Goal: Transaction & Acquisition: Purchase product/service

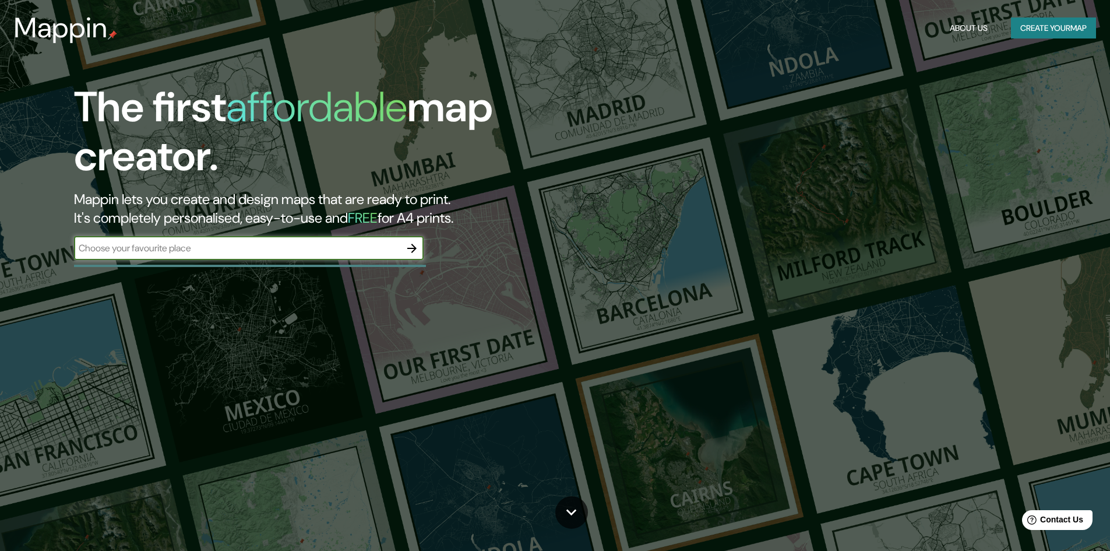
click at [413, 245] on icon "button" at bounding box center [411, 248] width 9 height 9
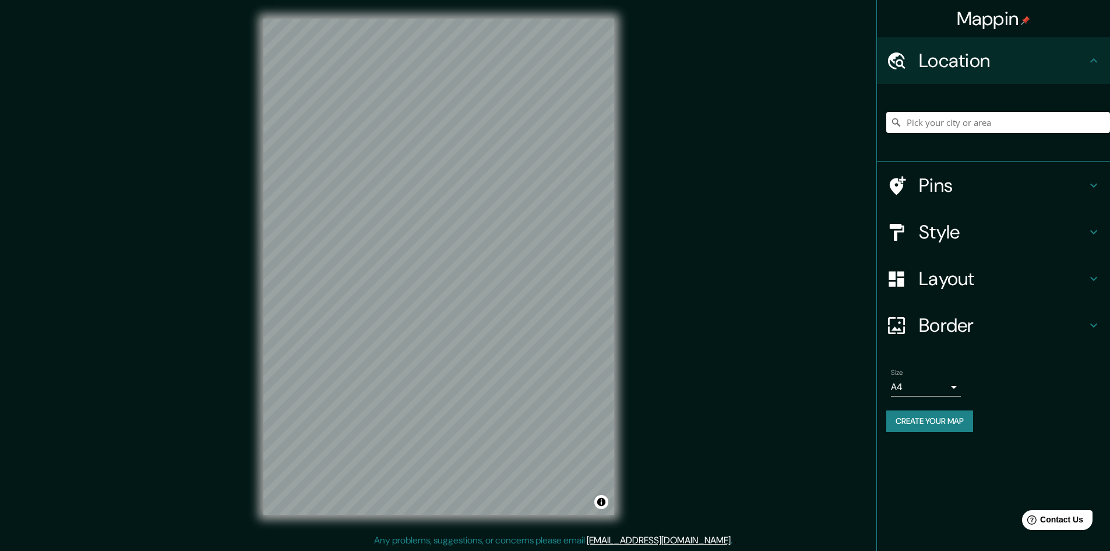
click at [629, 143] on div "© Mapbox © OpenStreetMap Improve this map" at bounding box center [439, 266] width 388 height 533
click at [668, 181] on div "Mappin Location Pins Style Layout Border Choose a border. Hint : you can make l…" at bounding box center [555, 276] width 1110 height 552
click at [945, 228] on h4 "Style" at bounding box center [1003, 231] width 168 height 23
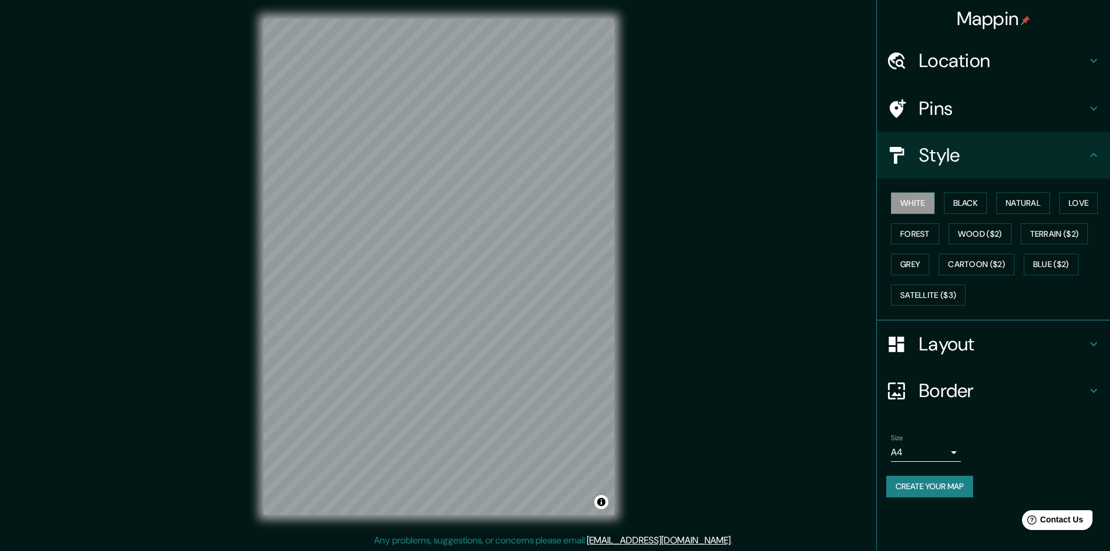
click at [943, 108] on h4 "Pins" at bounding box center [1003, 108] width 168 height 23
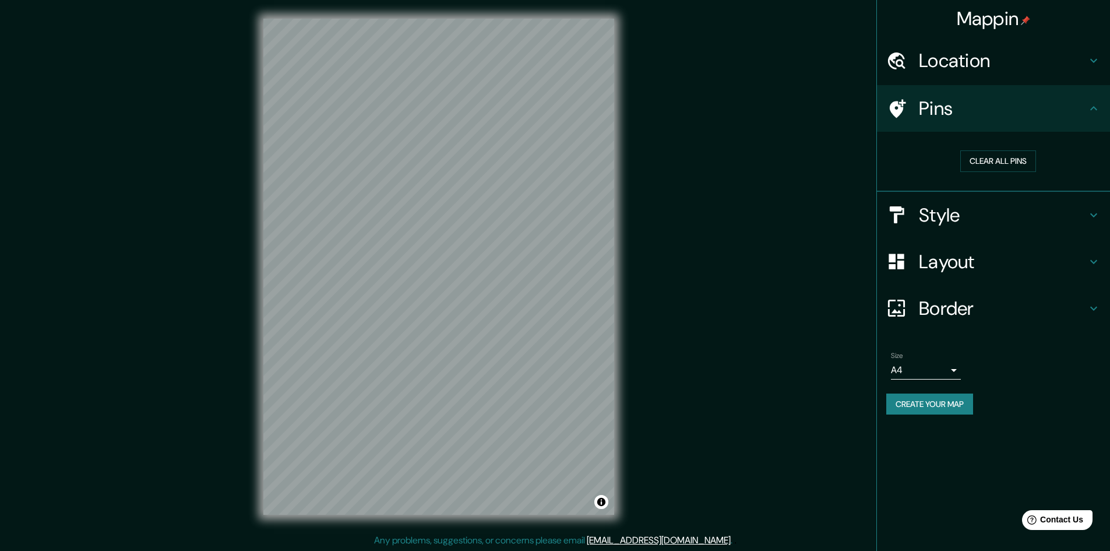
click at [933, 251] on h4 "Layout" at bounding box center [1003, 261] width 168 height 23
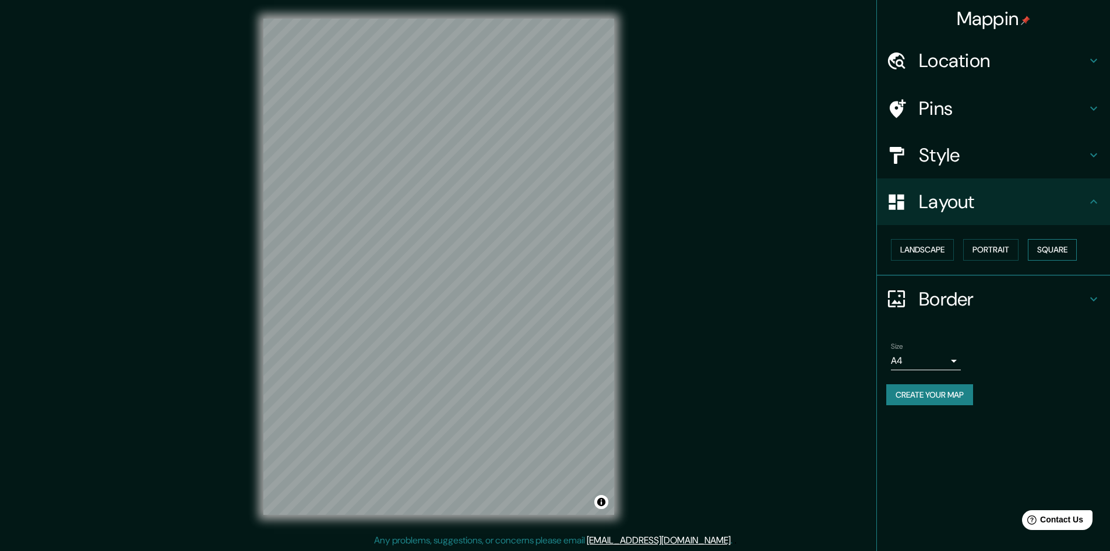
click at [1055, 246] on button "Square" at bounding box center [1052, 250] width 49 height 22
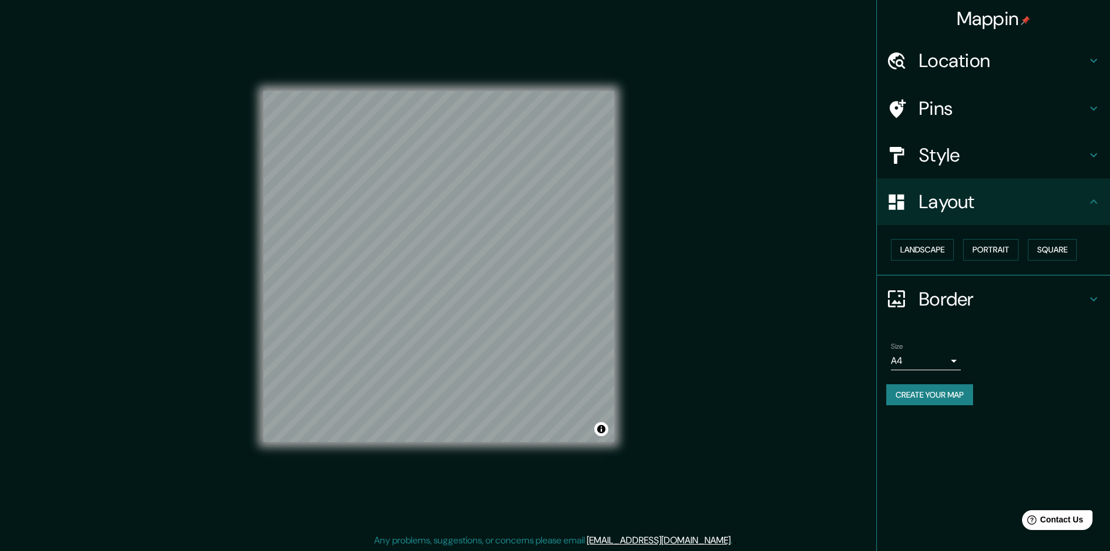
click at [955, 156] on h4 "Style" at bounding box center [1003, 154] width 168 height 23
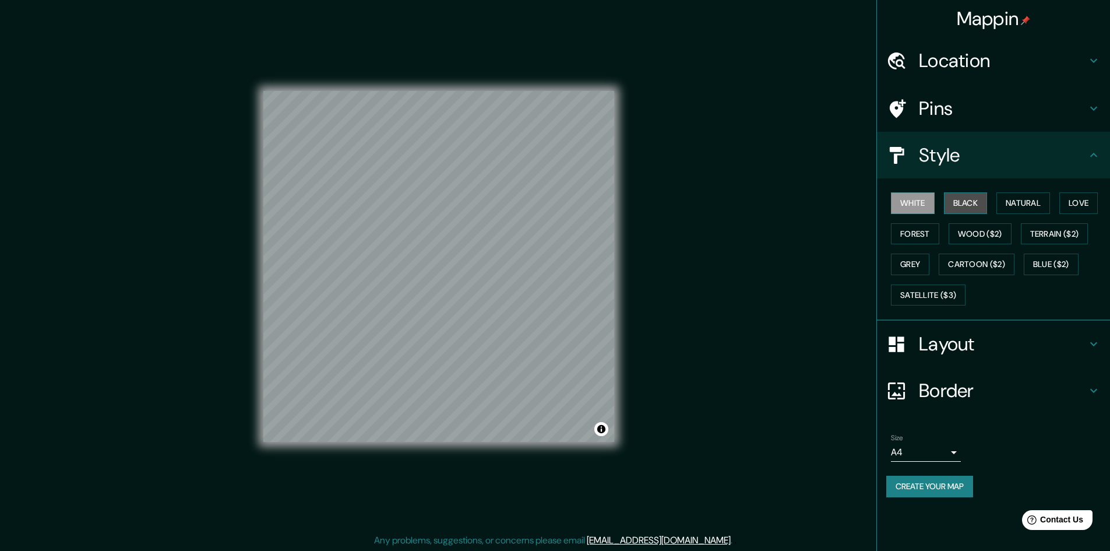
click at [973, 201] on button "Black" at bounding box center [966, 203] width 44 height 22
click at [1039, 199] on button "Natural" at bounding box center [1023, 203] width 54 height 22
click at [1079, 202] on button "Love" at bounding box center [1078, 203] width 38 height 22
click at [910, 235] on button "Forest" at bounding box center [915, 234] width 48 height 22
click at [976, 234] on button "Wood ($2)" at bounding box center [980, 234] width 63 height 22
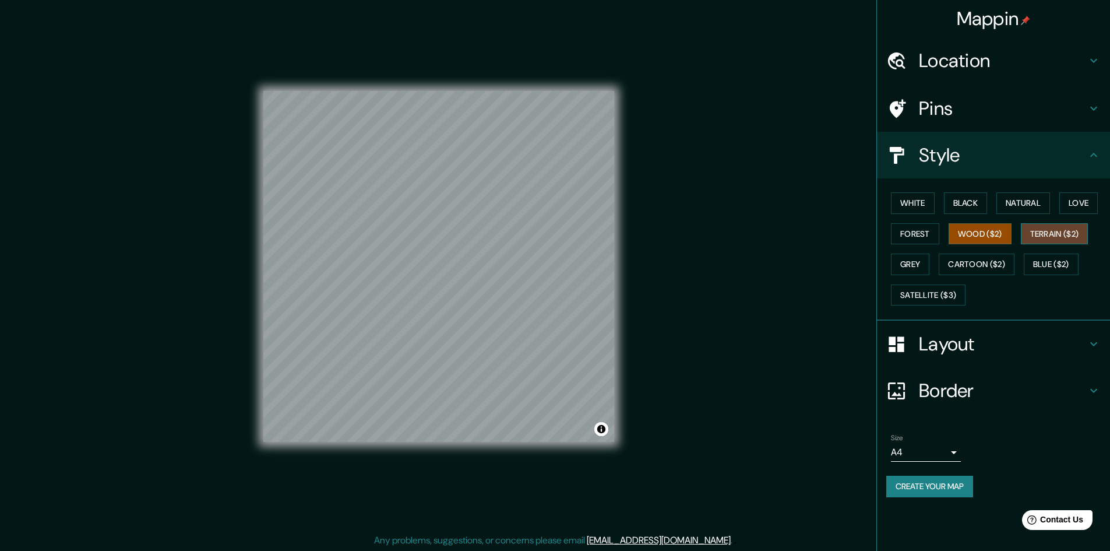
click at [1064, 227] on button "Terrain ($2)" at bounding box center [1055, 234] width 68 height 22
click at [912, 263] on button "Grey" at bounding box center [910, 264] width 38 height 22
click at [927, 228] on button "Forest" at bounding box center [915, 234] width 48 height 22
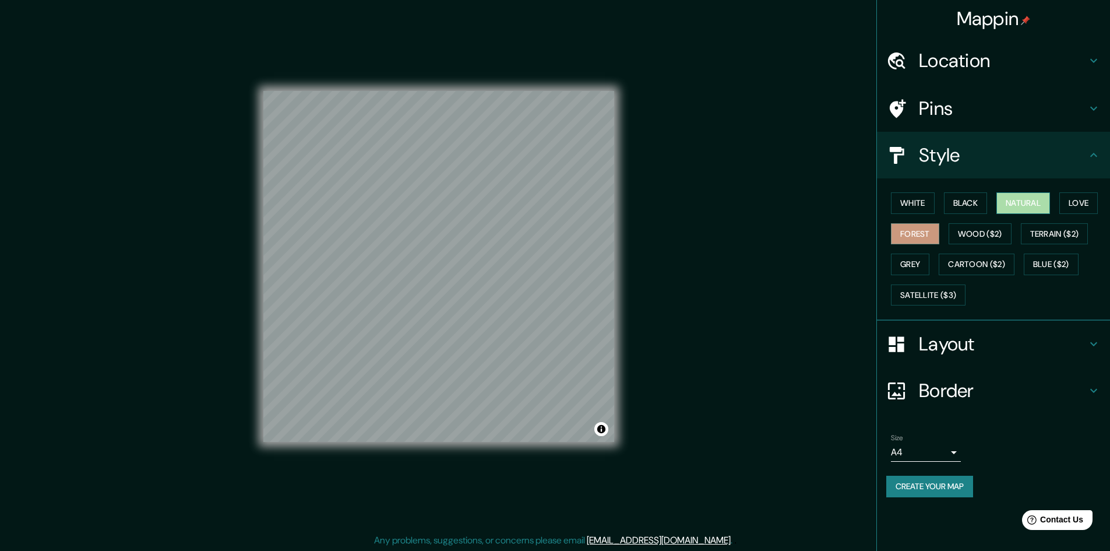
click at [1029, 206] on button "Natural" at bounding box center [1023, 203] width 54 height 22
click at [952, 446] on body "Mappin Location Pins Style White Black Natural Love Forest Wood ($2) Terrain ($…" at bounding box center [555, 275] width 1110 height 551
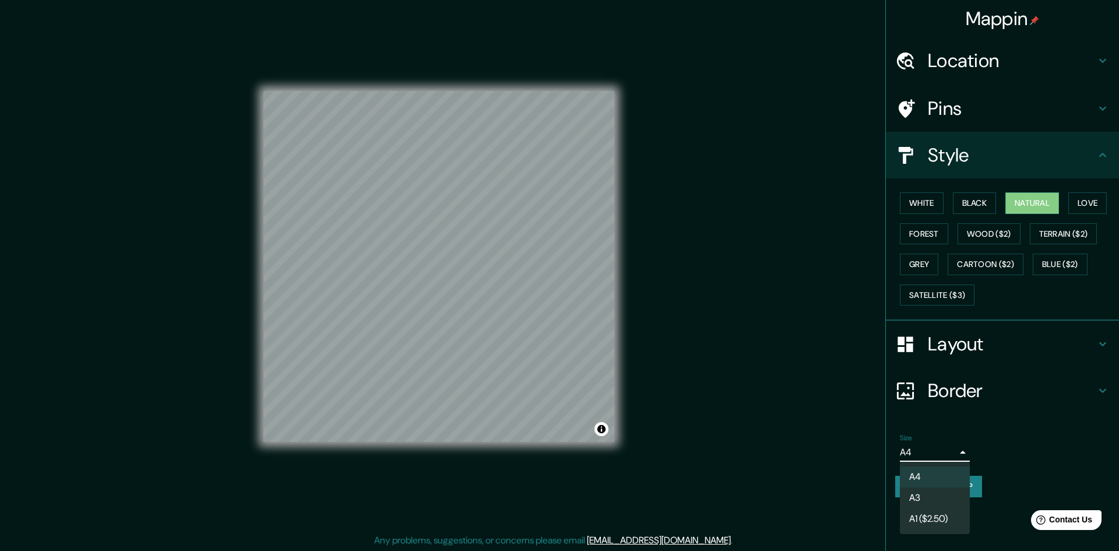
click at [941, 500] on li "A3" at bounding box center [935, 497] width 70 height 21
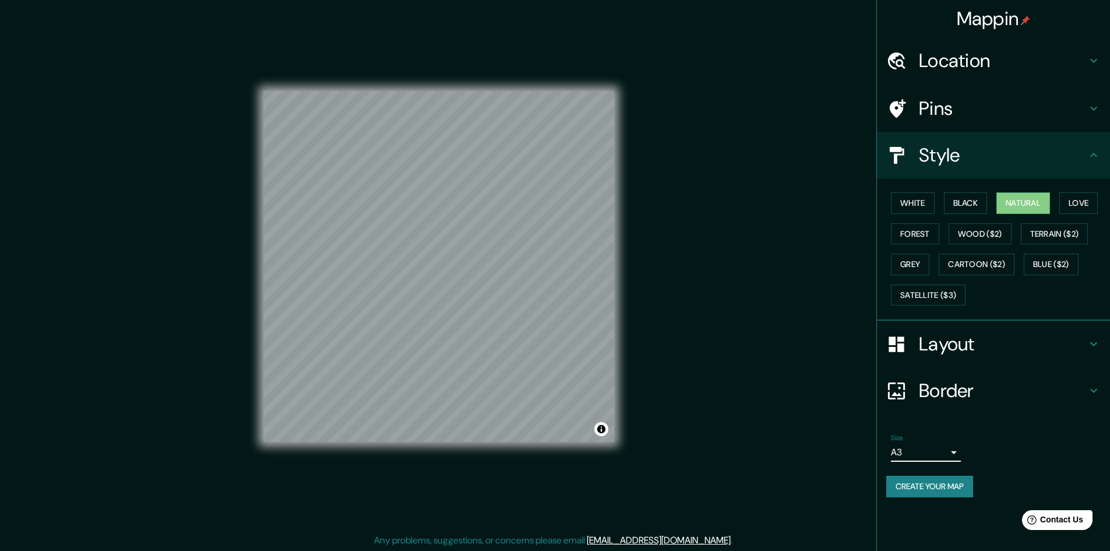
click at [1092, 389] on icon at bounding box center [1094, 390] width 14 height 14
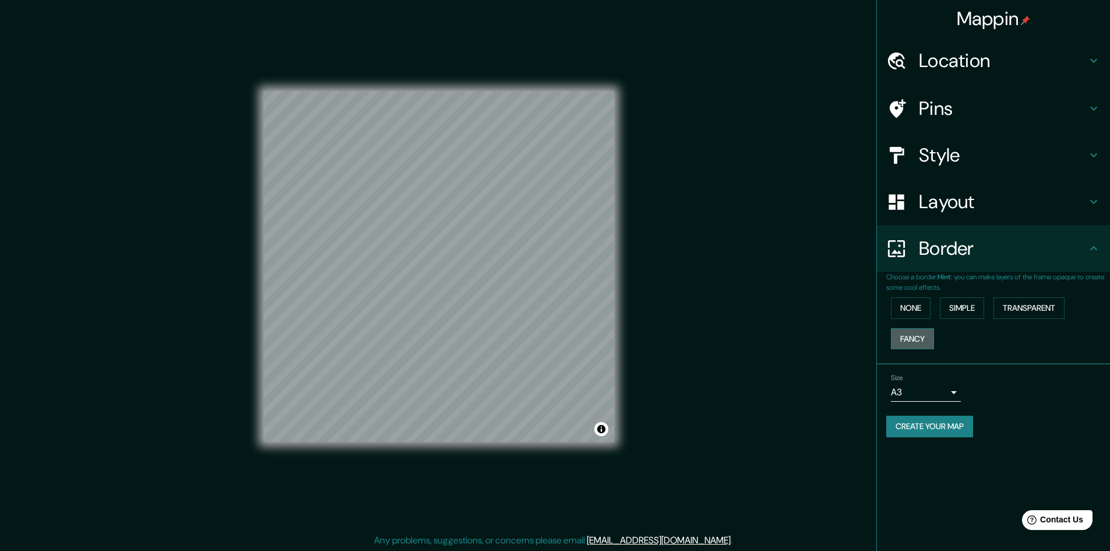
click at [915, 334] on button "Fancy" at bounding box center [912, 339] width 43 height 22
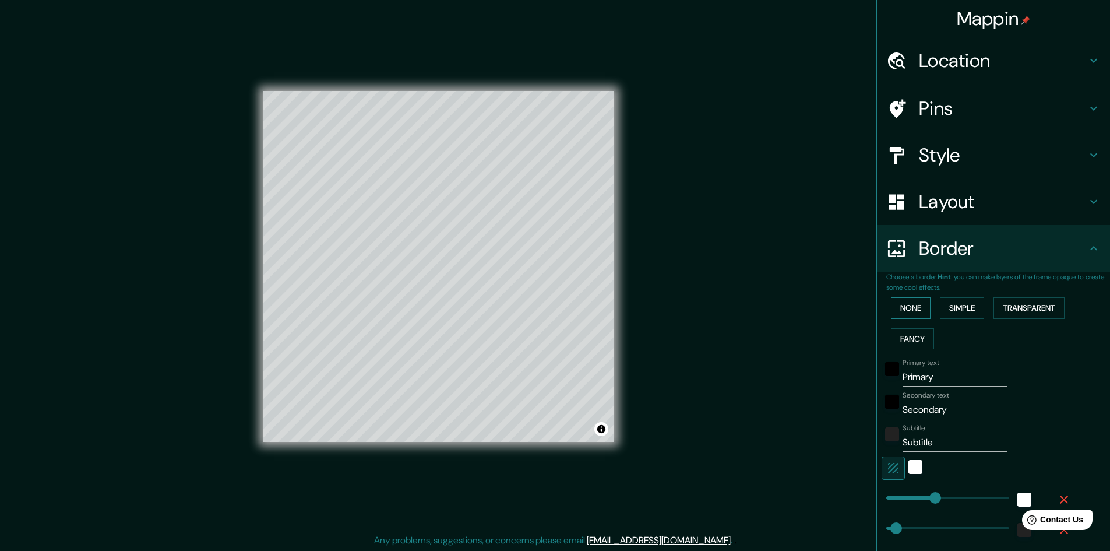
click at [909, 309] on button "None" at bounding box center [911, 308] width 40 height 22
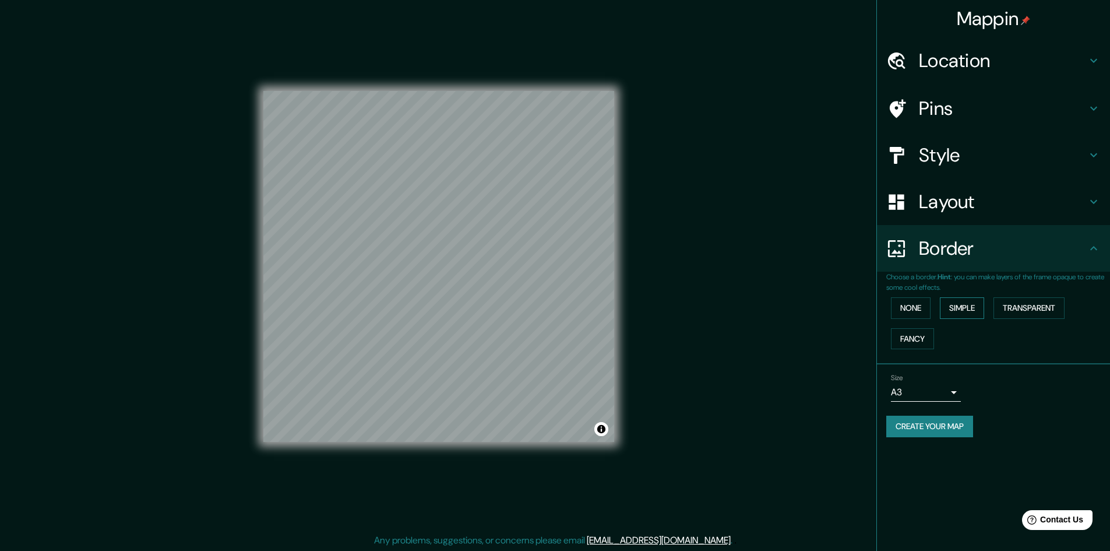
click at [977, 298] on button "Simple" at bounding box center [962, 308] width 44 height 22
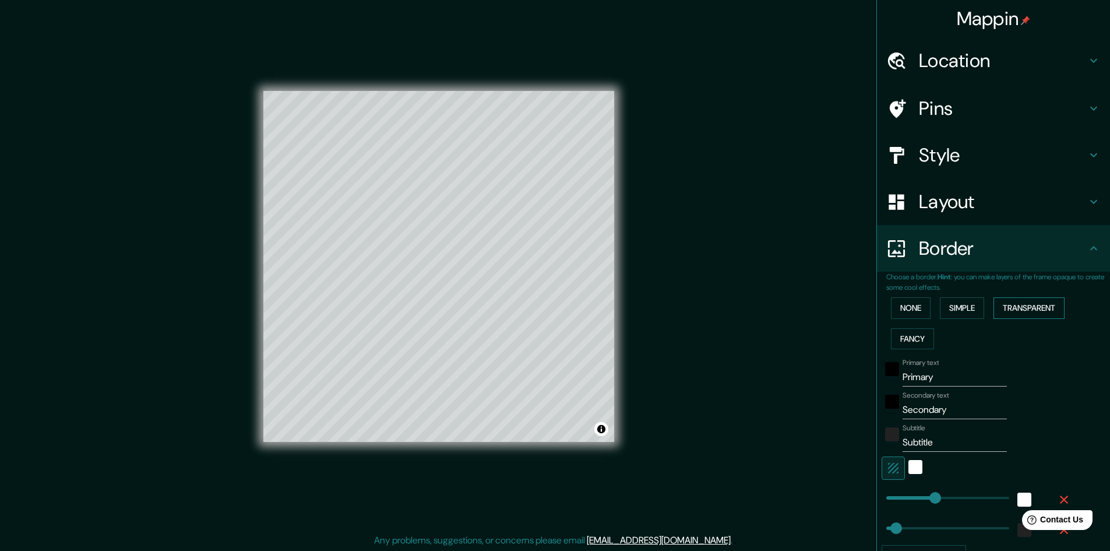
click at [1006, 305] on button "Transparent" at bounding box center [1029, 308] width 71 height 22
click at [911, 331] on button "Fancy" at bounding box center [912, 339] width 43 height 22
click at [907, 309] on button "None" at bounding box center [911, 308] width 40 height 22
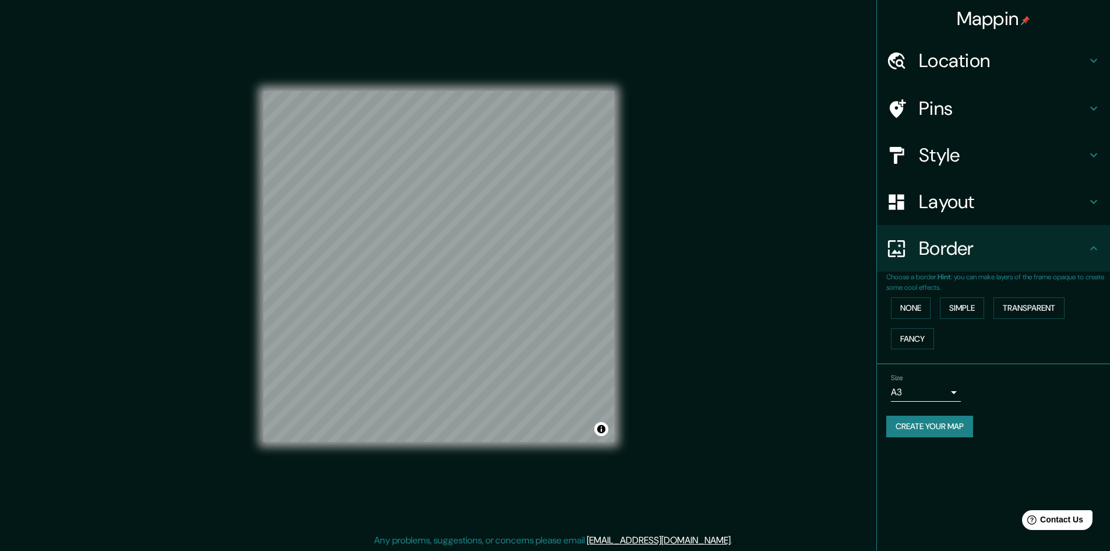
click at [938, 428] on button "Create your map" at bounding box center [929, 426] width 87 height 22
click at [1033, 390] on div "Size A3 a4" at bounding box center [993, 387] width 214 height 37
click at [935, 426] on button "Create your map" at bounding box center [929, 426] width 87 height 22
drag, startPoint x: 619, startPoint y: 104, endPoint x: 663, endPoint y: 189, distance: 95.6
click at [663, 189] on div "Mappin Location Pins Style Layout Border Choose a border. Hint : you can make l…" at bounding box center [555, 276] width 1110 height 552
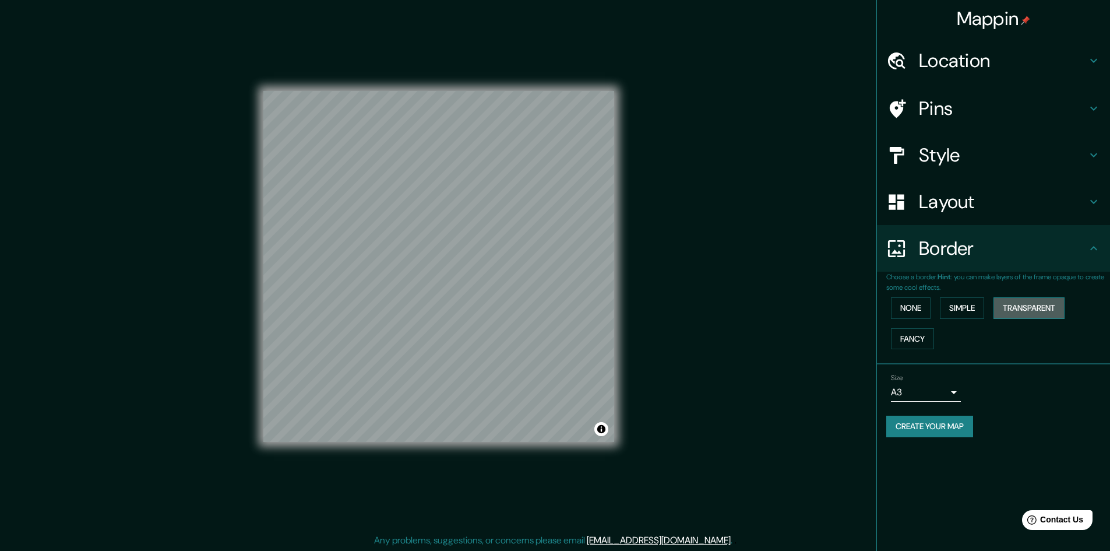
click at [1012, 308] on button "Transparent" at bounding box center [1029, 308] width 71 height 22
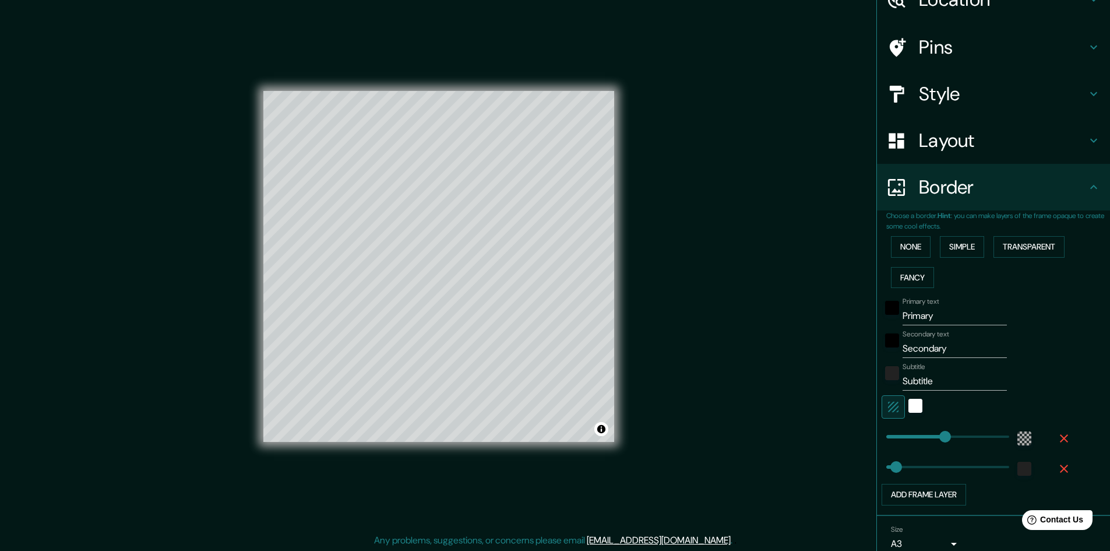
scroll to position [112, 0]
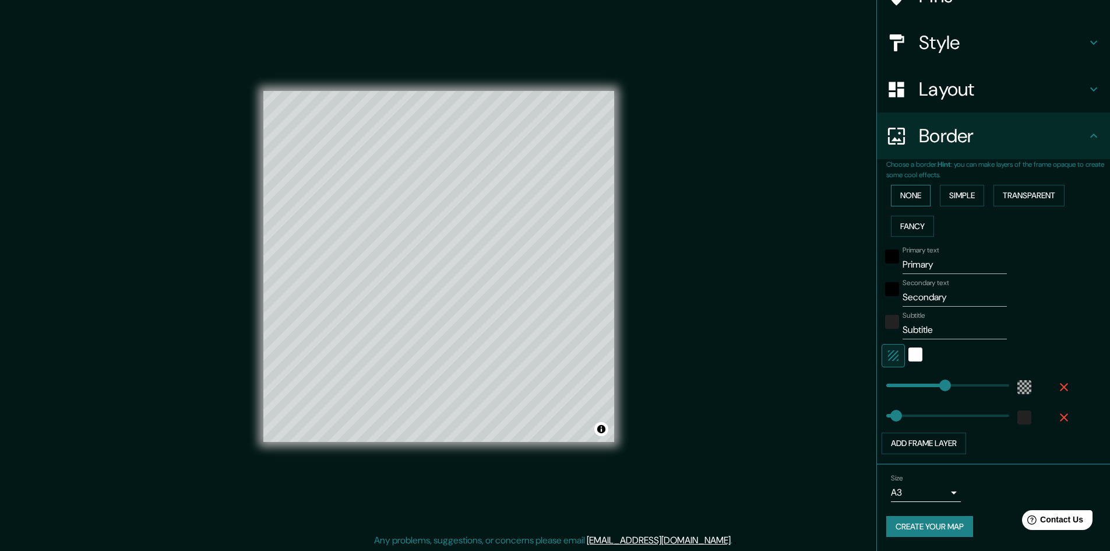
click at [891, 195] on button "None" at bounding box center [911, 196] width 40 height 22
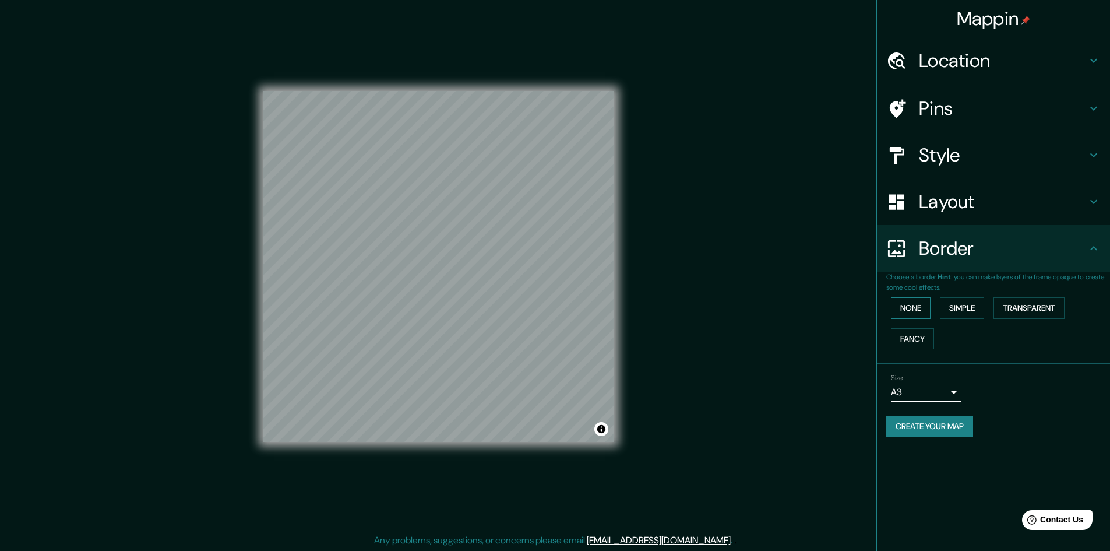
scroll to position [0, 0]
click at [925, 423] on button "Create your map" at bounding box center [929, 426] width 87 height 22
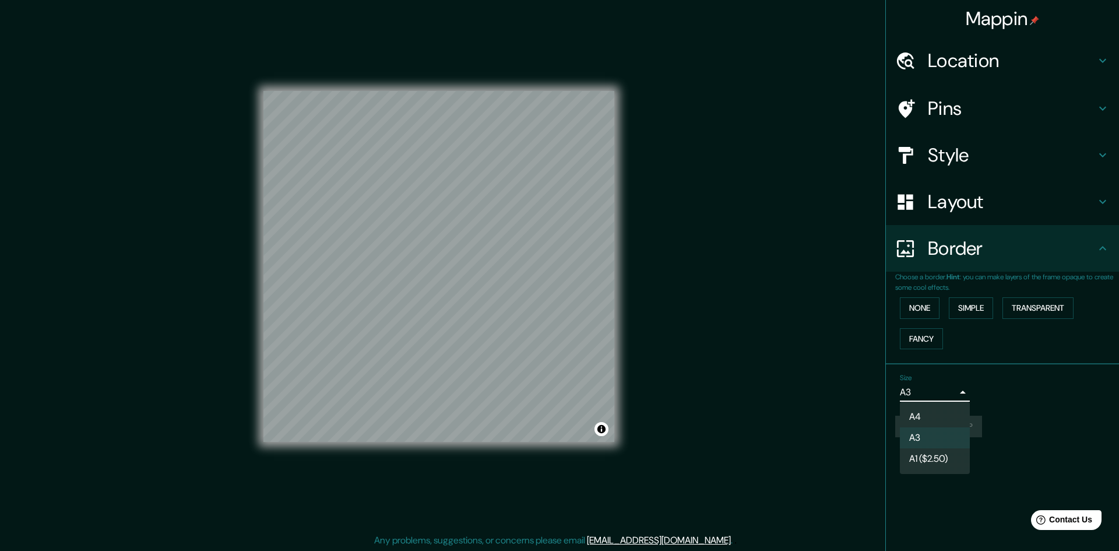
click at [956, 390] on body "Mappin Location Pins Style Layout Border Choose a border. Hint : you can make l…" at bounding box center [559, 275] width 1119 height 551
click at [941, 441] on li "A3" at bounding box center [935, 437] width 70 height 21
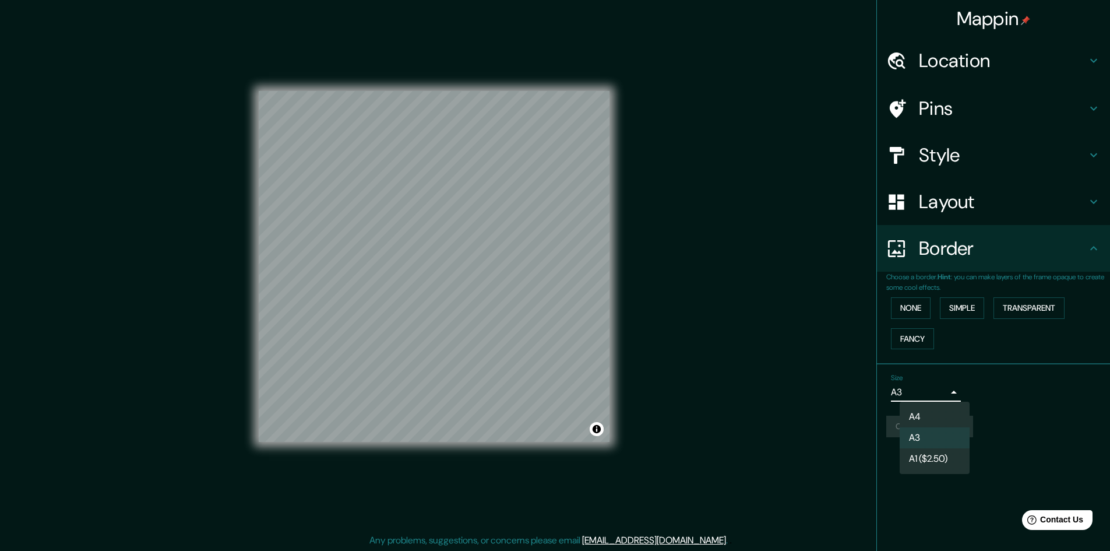
click at [955, 388] on body "Mappin Location Pins Style Layout Border Choose a border. Hint : you can make l…" at bounding box center [555, 275] width 1110 height 551
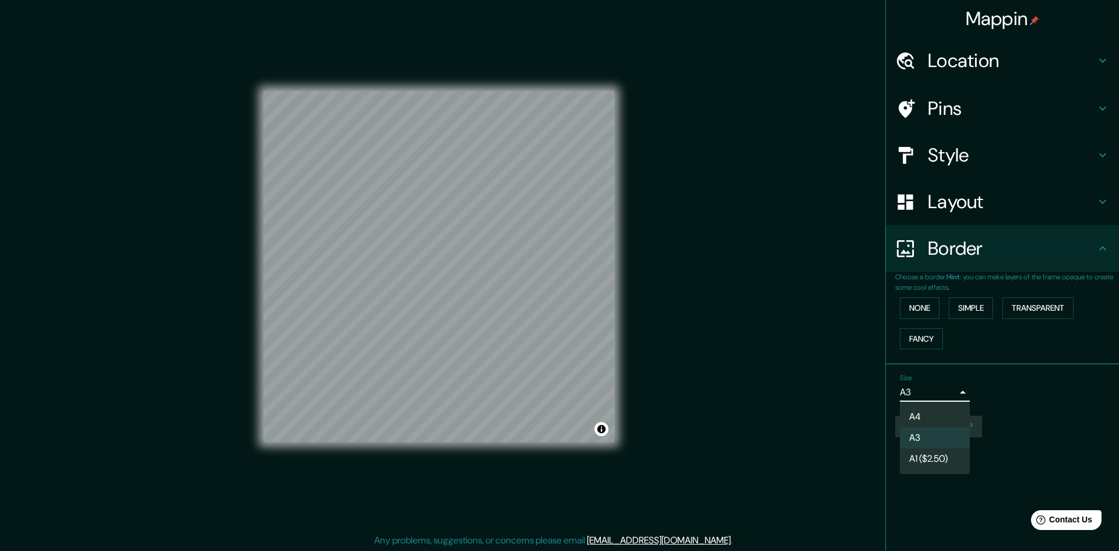
click at [915, 418] on li "A4" at bounding box center [935, 416] width 70 height 21
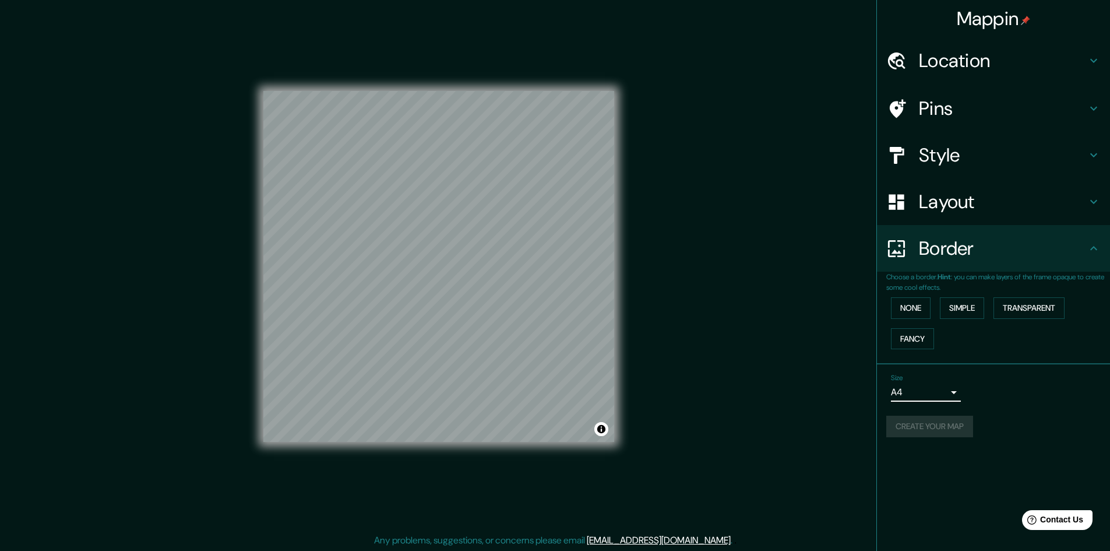
click at [936, 431] on div "Create your map" at bounding box center [993, 426] width 214 height 22
click at [989, 418] on div "Create your map" at bounding box center [993, 426] width 214 height 22
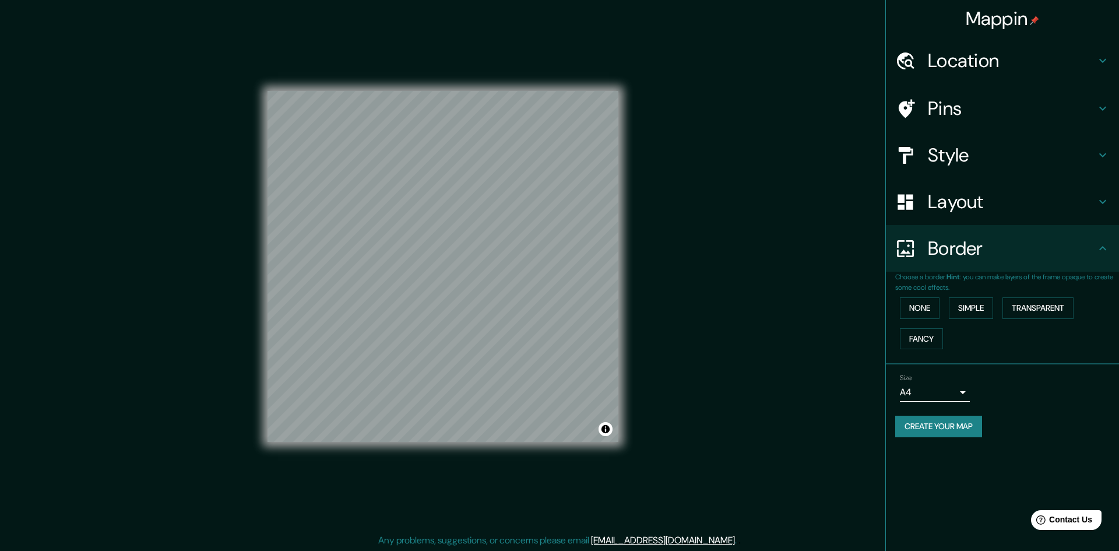
click at [947, 397] on body "Mappin Location Pins Style Layout Border Choose a border. Hint : you can make l…" at bounding box center [559, 275] width 1119 height 551
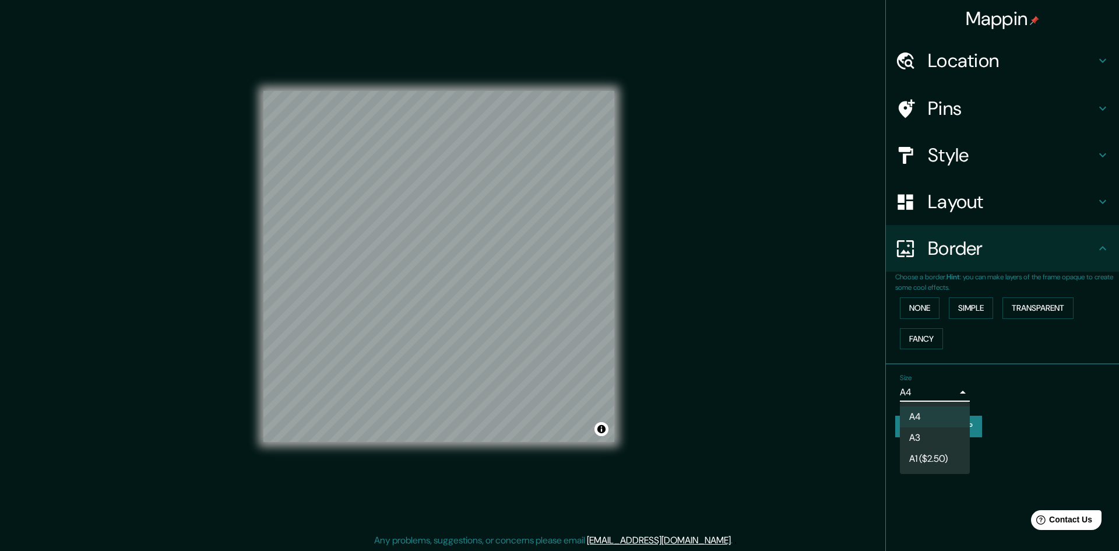
click at [922, 433] on li "A3" at bounding box center [935, 437] width 70 height 21
type input "a4"
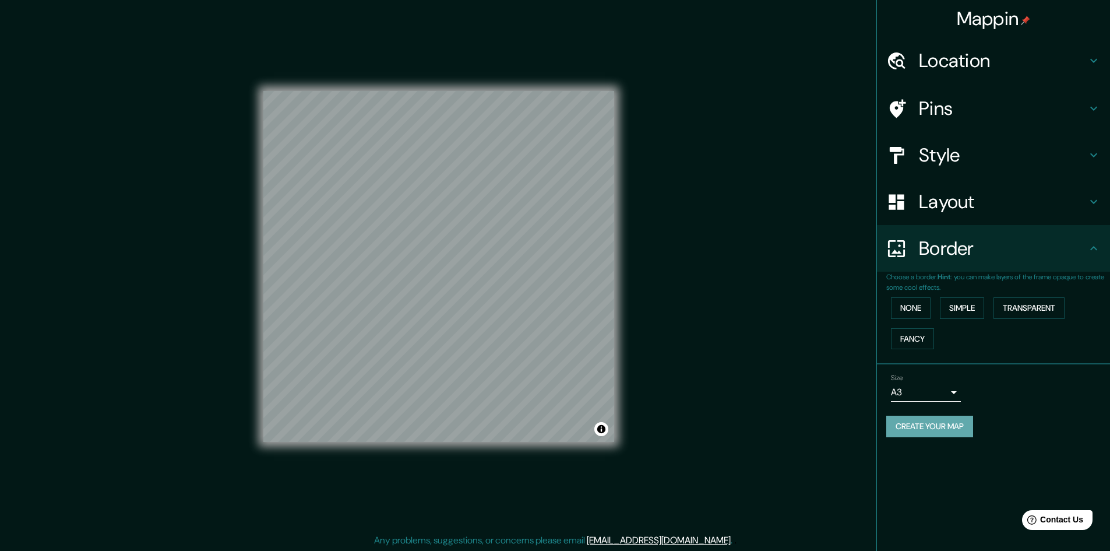
click at [949, 422] on button "Create your map" at bounding box center [929, 426] width 87 height 22
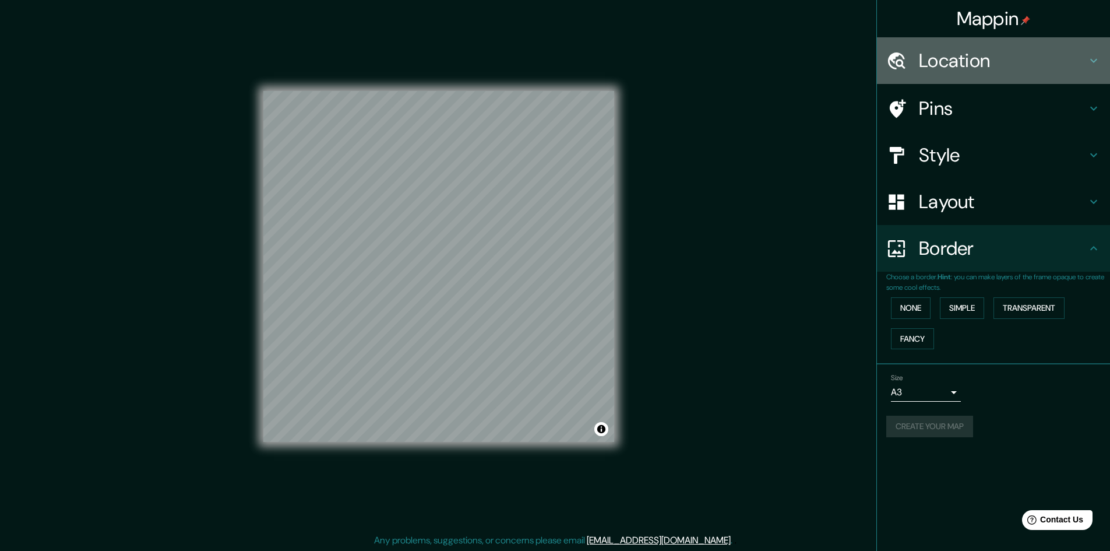
click at [967, 56] on h4 "Location" at bounding box center [1003, 60] width 168 height 23
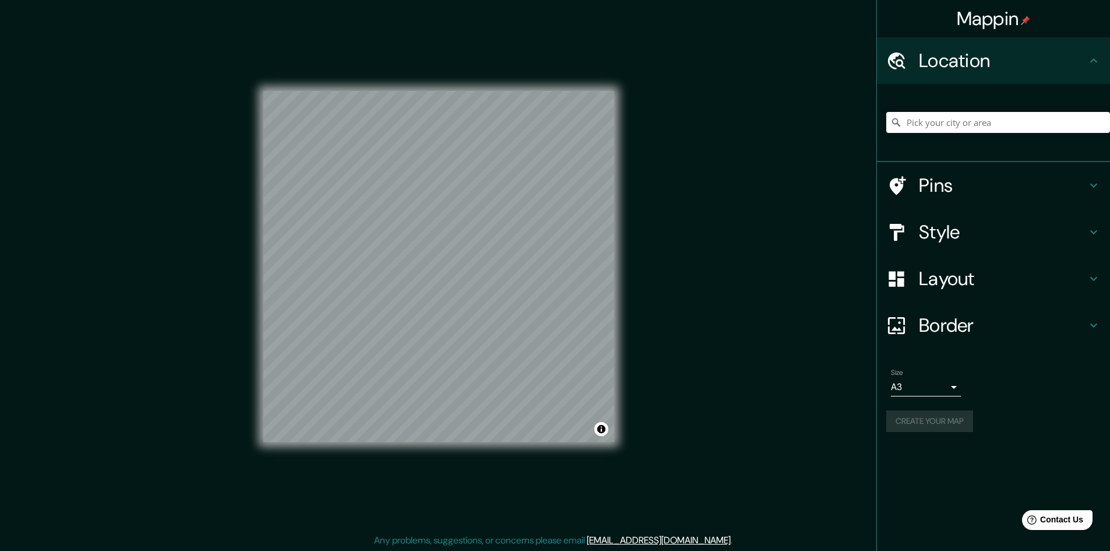
click at [952, 185] on h4 "Pins" at bounding box center [1003, 185] width 168 height 23
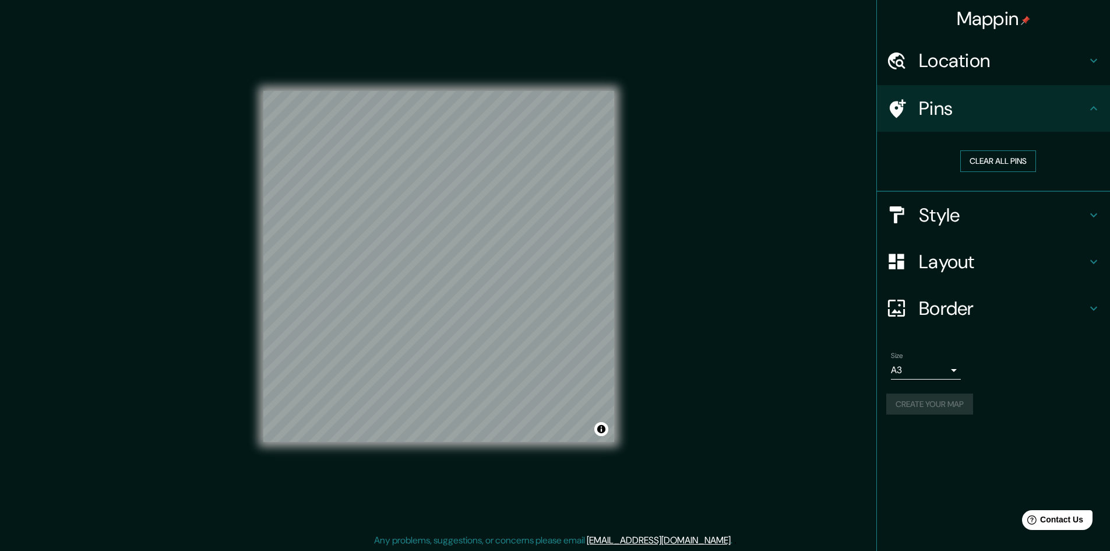
click at [982, 161] on button "Clear all pins" at bounding box center [998, 161] width 76 height 22
click at [953, 211] on h4 "Style" at bounding box center [1003, 214] width 168 height 23
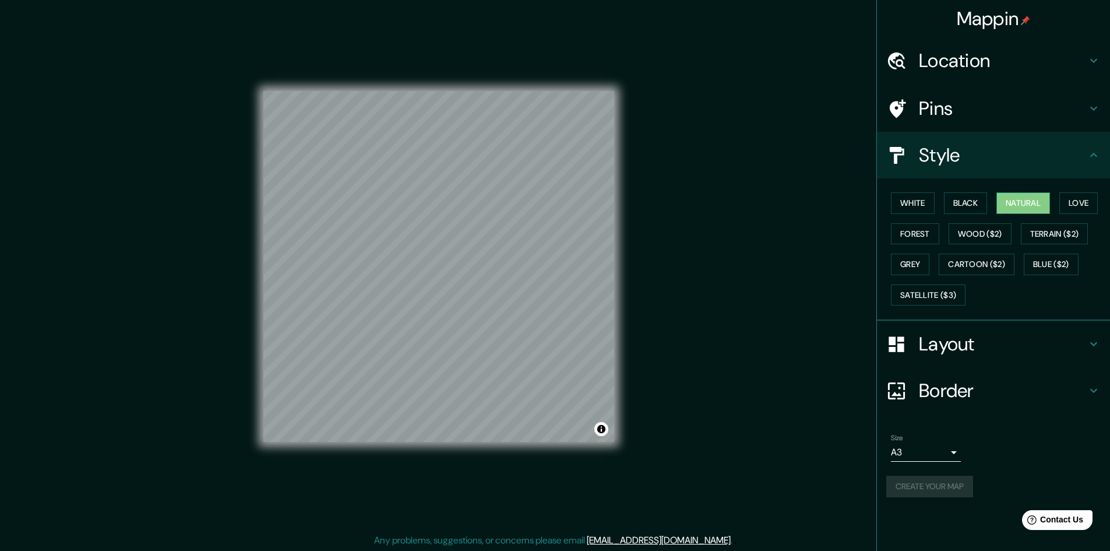
click at [1021, 208] on button "Natural" at bounding box center [1023, 203] width 54 height 22
click at [966, 329] on div "Layout" at bounding box center [993, 344] width 233 height 47
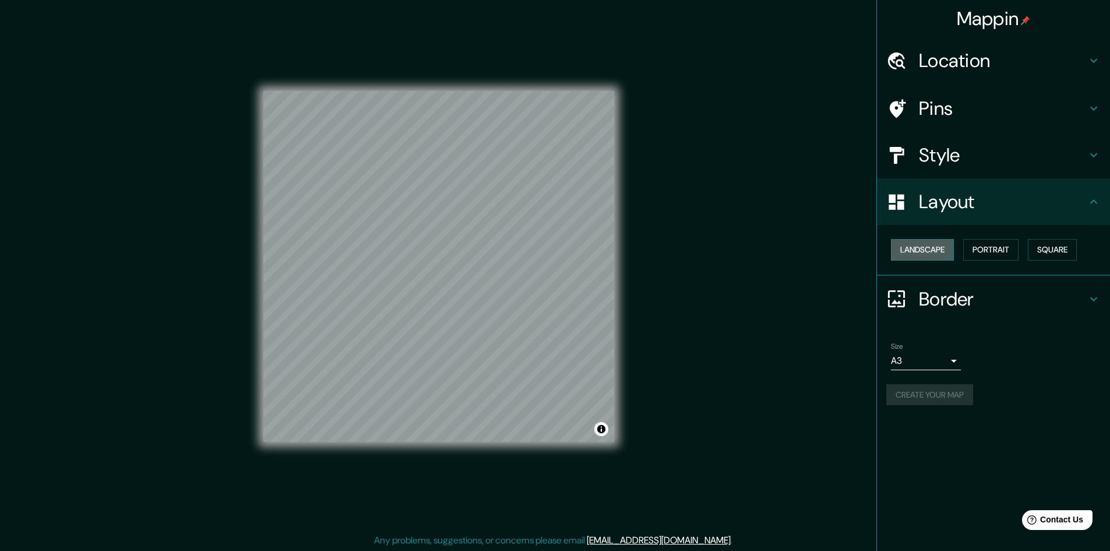
click at [927, 247] on button "Landscape" at bounding box center [922, 250] width 63 height 22
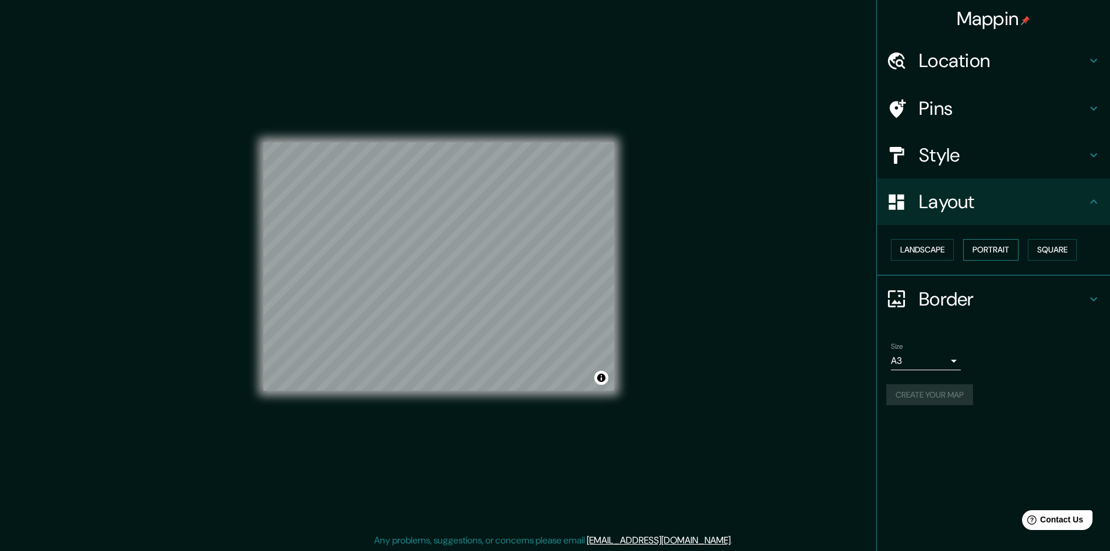
click at [1005, 243] on button "Portrait" at bounding box center [990, 250] width 55 height 22
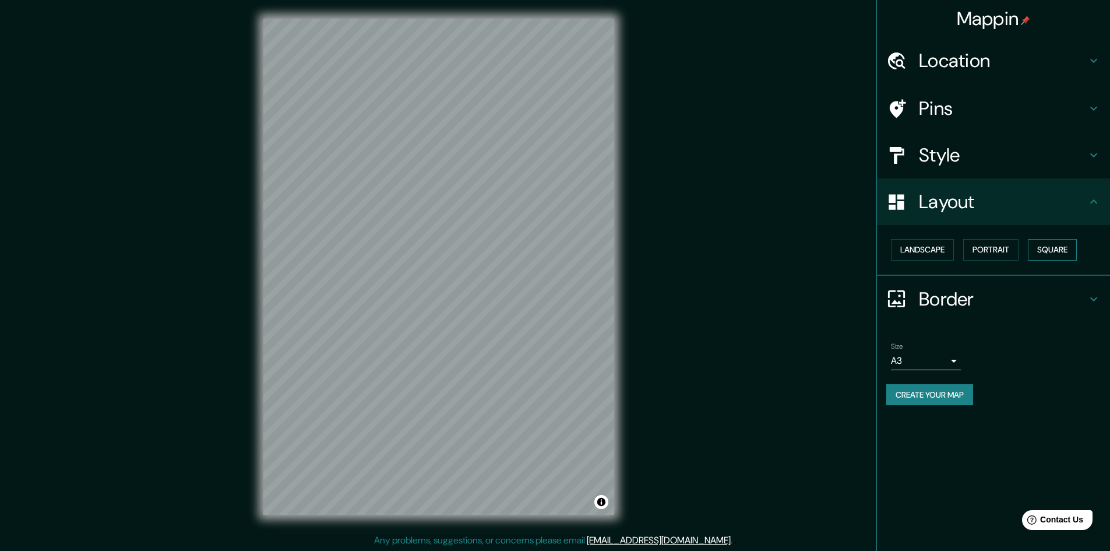
click at [1052, 251] on button "Square" at bounding box center [1052, 250] width 49 height 22
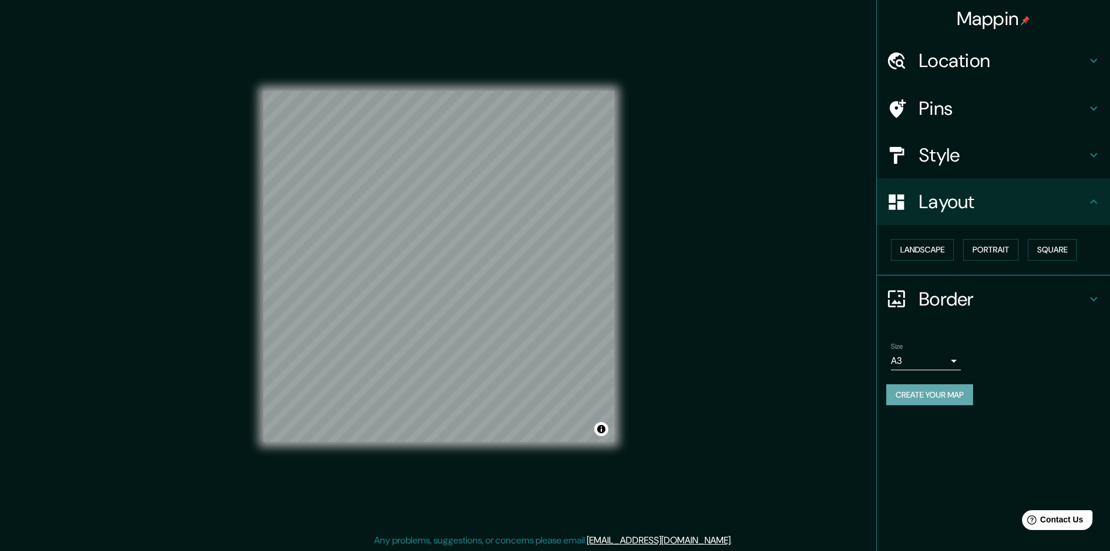
click at [938, 388] on button "Create your map" at bounding box center [929, 395] width 87 height 22
click at [934, 395] on button "Create your map" at bounding box center [929, 395] width 87 height 22
click at [927, 400] on button "Create your map" at bounding box center [929, 395] width 87 height 22
click at [920, 392] on button "Create your map" at bounding box center [929, 395] width 87 height 22
click at [795, 388] on div "Mappin Location Pins Style Layout Landscape Portrait Square Border Choose a bor…" at bounding box center [555, 276] width 1110 height 552
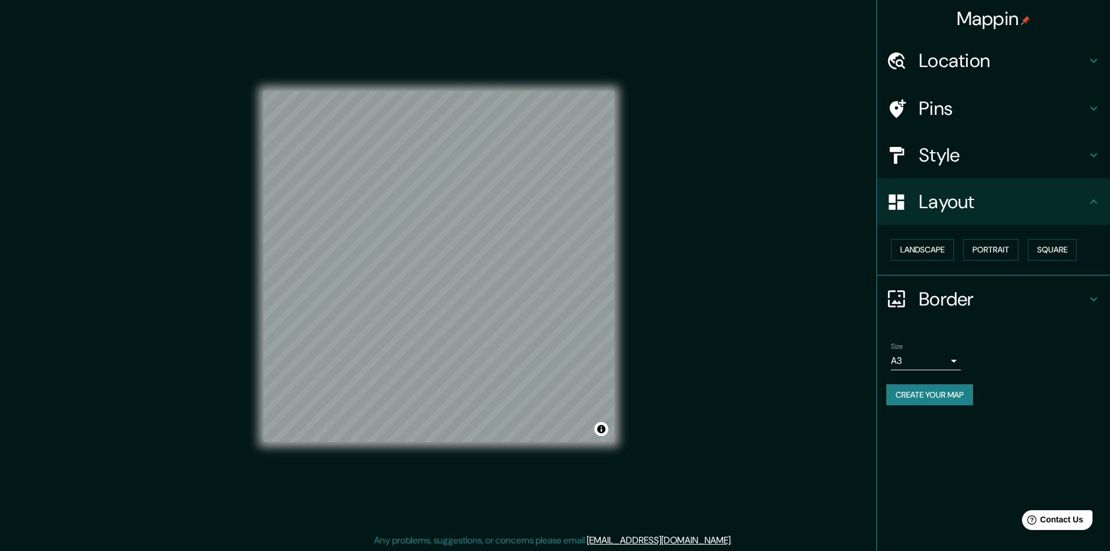
click at [934, 392] on button "Create your map" at bounding box center [929, 395] width 87 height 22
click at [942, 400] on button "Create your map" at bounding box center [929, 395] width 87 height 22
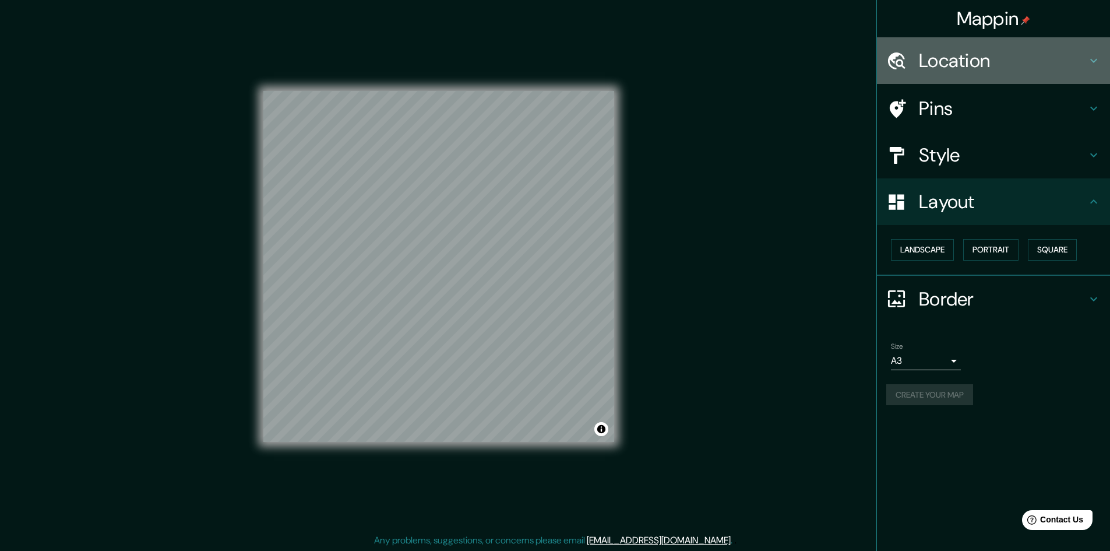
click at [960, 63] on h4 "Location" at bounding box center [1003, 60] width 168 height 23
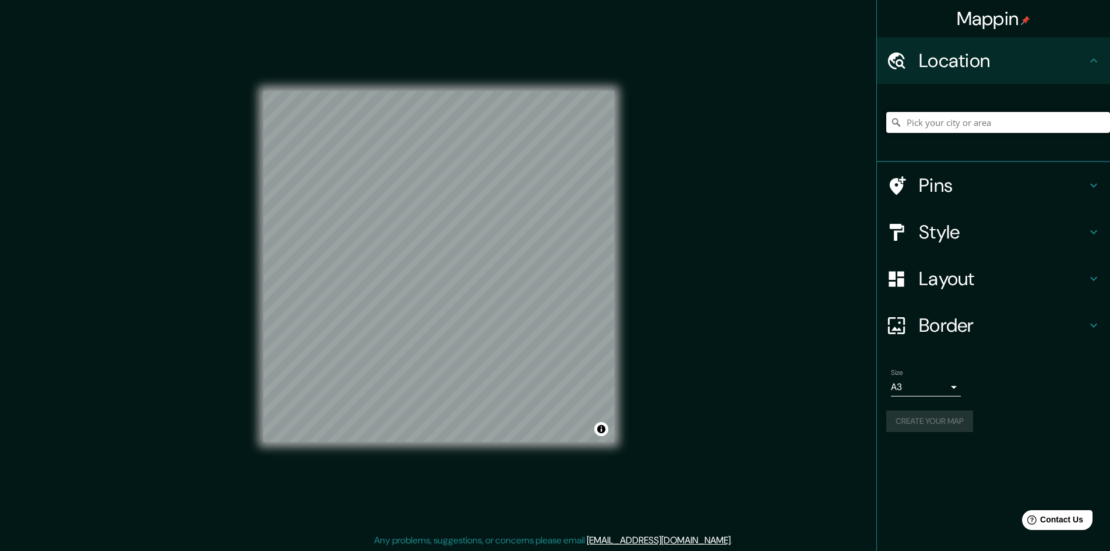
click at [956, 119] on input "Pick your city or area" at bounding box center [998, 122] width 224 height 21
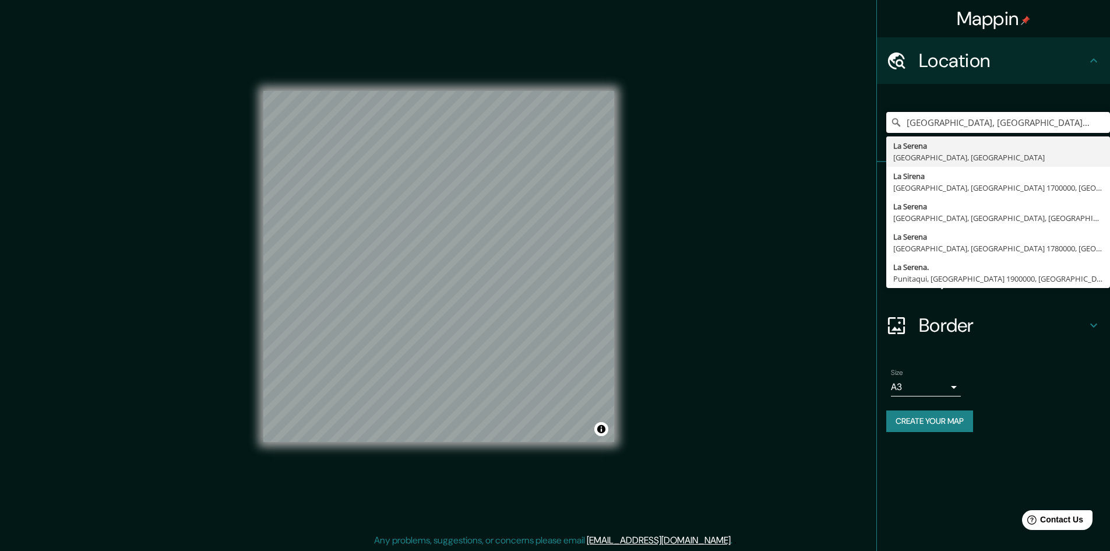
type input "[GEOGRAPHIC_DATA], [GEOGRAPHIC_DATA], [GEOGRAPHIC_DATA]"
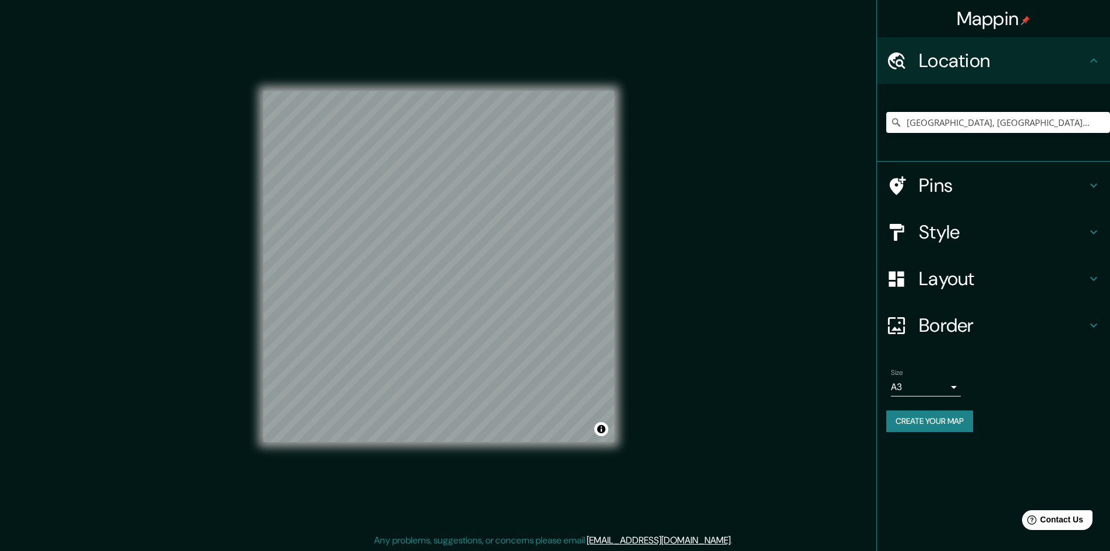
click at [924, 421] on button "Create your map" at bounding box center [929, 421] width 87 height 22
click at [955, 273] on h4 "Layout" at bounding box center [1003, 278] width 168 height 23
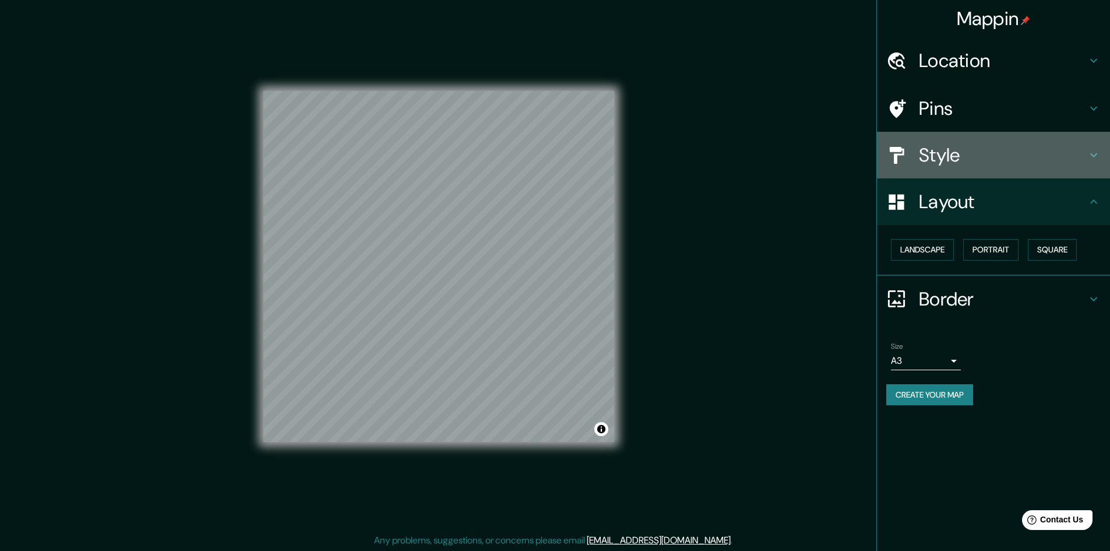
click at [946, 148] on h4 "Style" at bounding box center [1003, 154] width 168 height 23
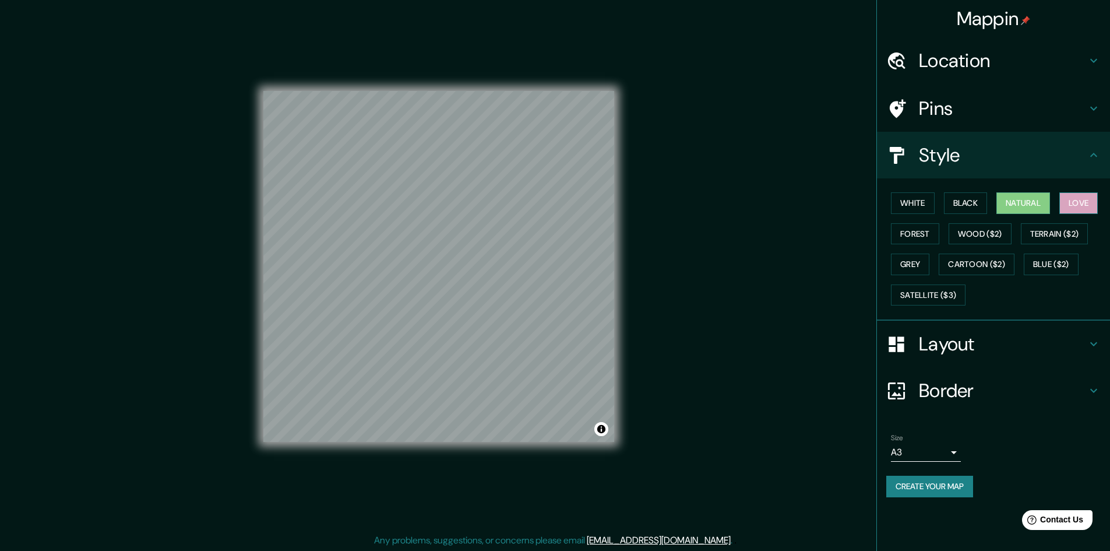
click at [1086, 202] on button "Love" at bounding box center [1078, 203] width 38 height 22
click at [941, 488] on button "Create your map" at bounding box center [929, 487] width 87 height 22
click at [914, 473] on div "Size A3 a4 Create your map" at bounding box center [993, 468] width 214 height 78
click at [917, 477] on button "Create your map" at bounding box center [929, 487] width 87 height 22
click at [679, 243] on div "Mappin Location [GEOGRAPHIC_DATA], [GEOGRAPHIC_DATA], [GEOGRAPHIC_DATA] [GEOGRA…" at bounding box center [555, 276] width 1110 height 552
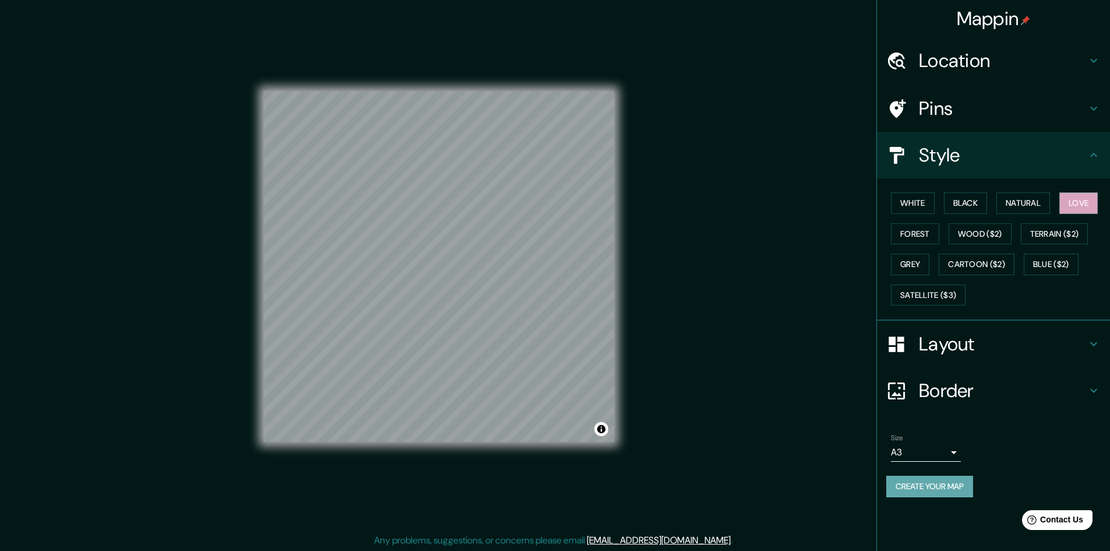
click at [949, 483] on button "Create your map" at bounding box center [929, 487] width 87 height 22
